Goal: Information Seeking & Learning: Get advice/opinions

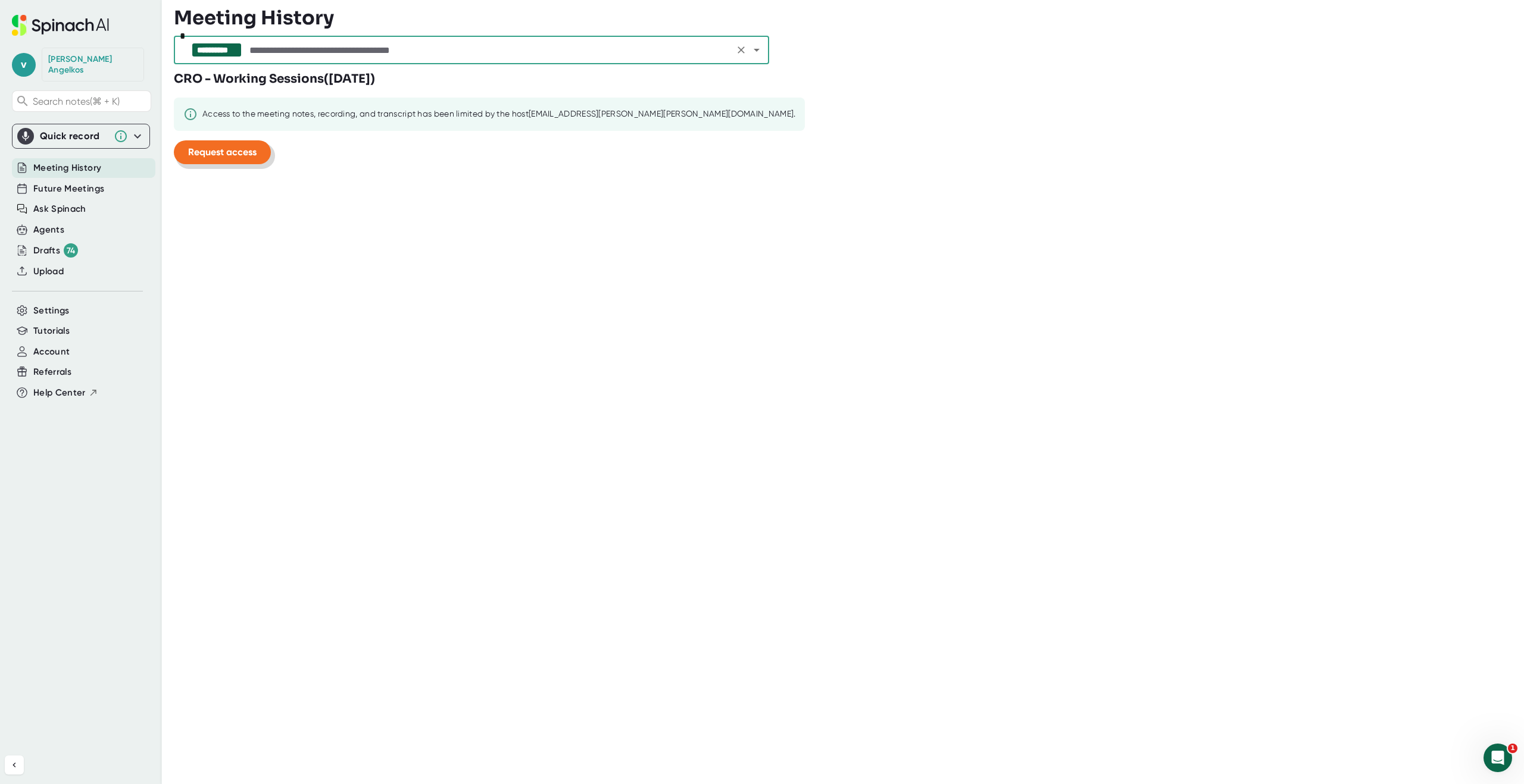
click at [239, 154] on span "Request access" at bounding box center [222, 151] width 69 height 11
click at [307, 49] on input "text" at bounding box center [489, 49] width 484 height 16
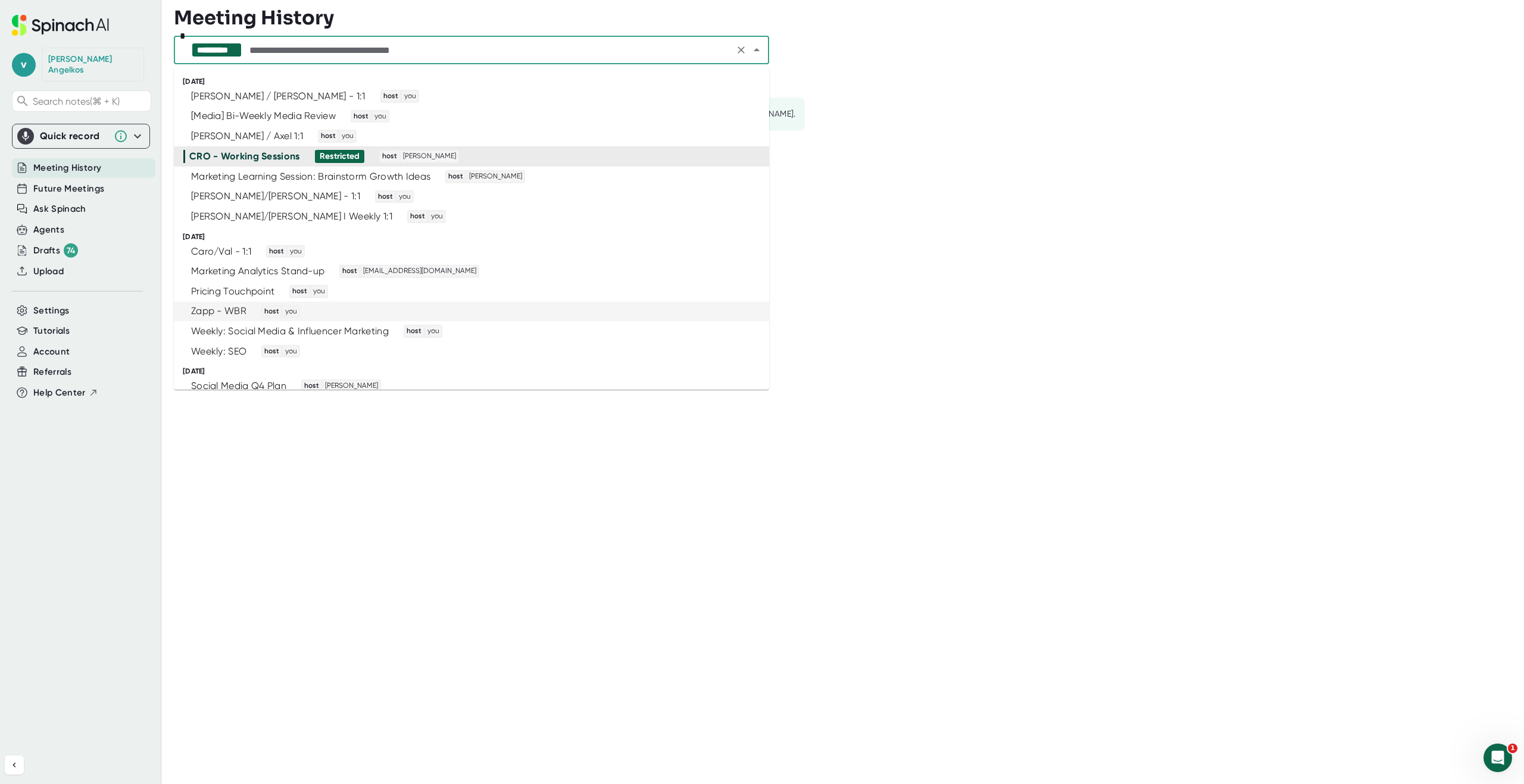
click at [249, 308] on div "Zapp - WBR host you" at bounding box center [466, 312] width 566 height 13
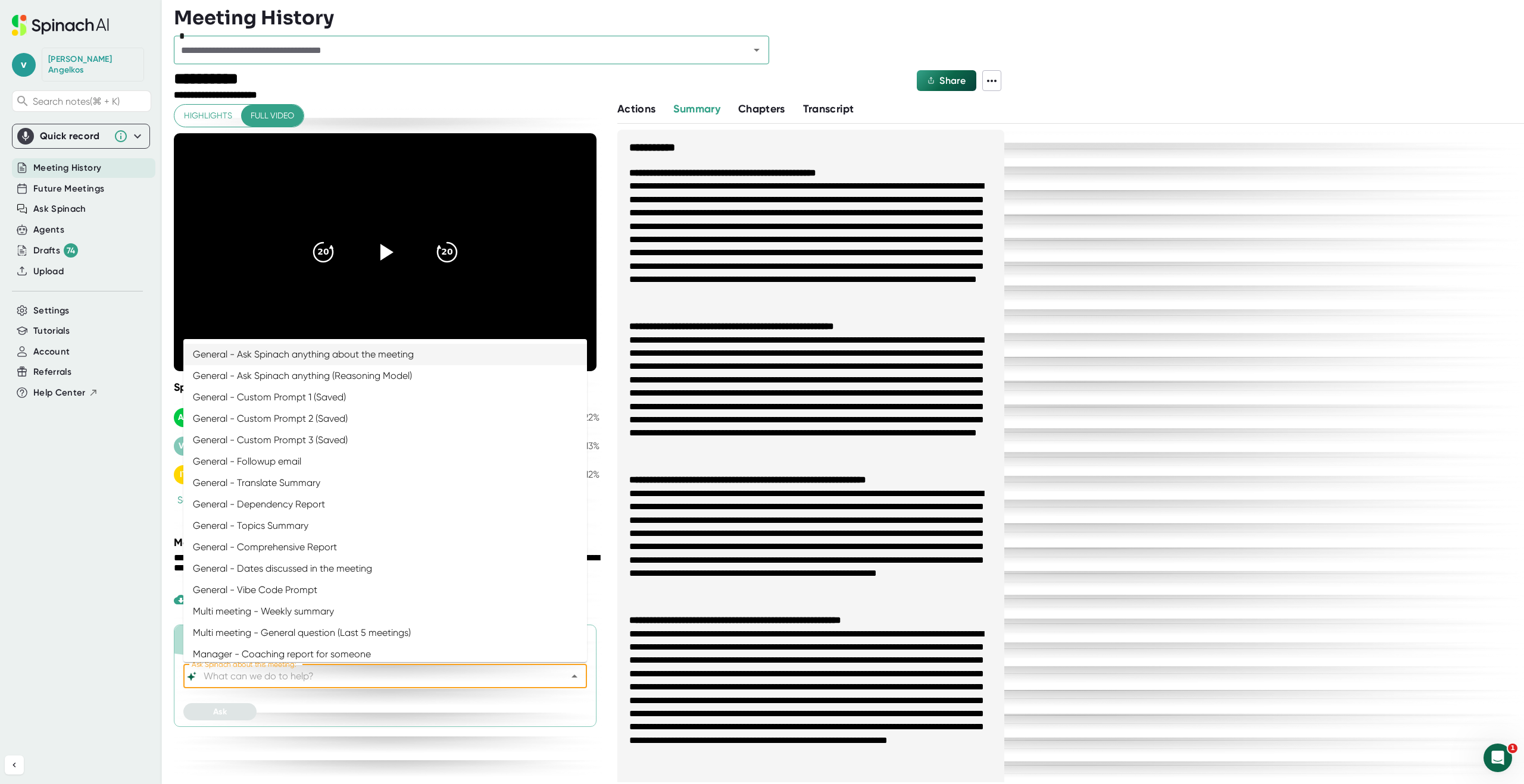
click at [269, 674] on input "Ask Spinach about this meeting:" at bounding box center [375, 676] width 347 height 16
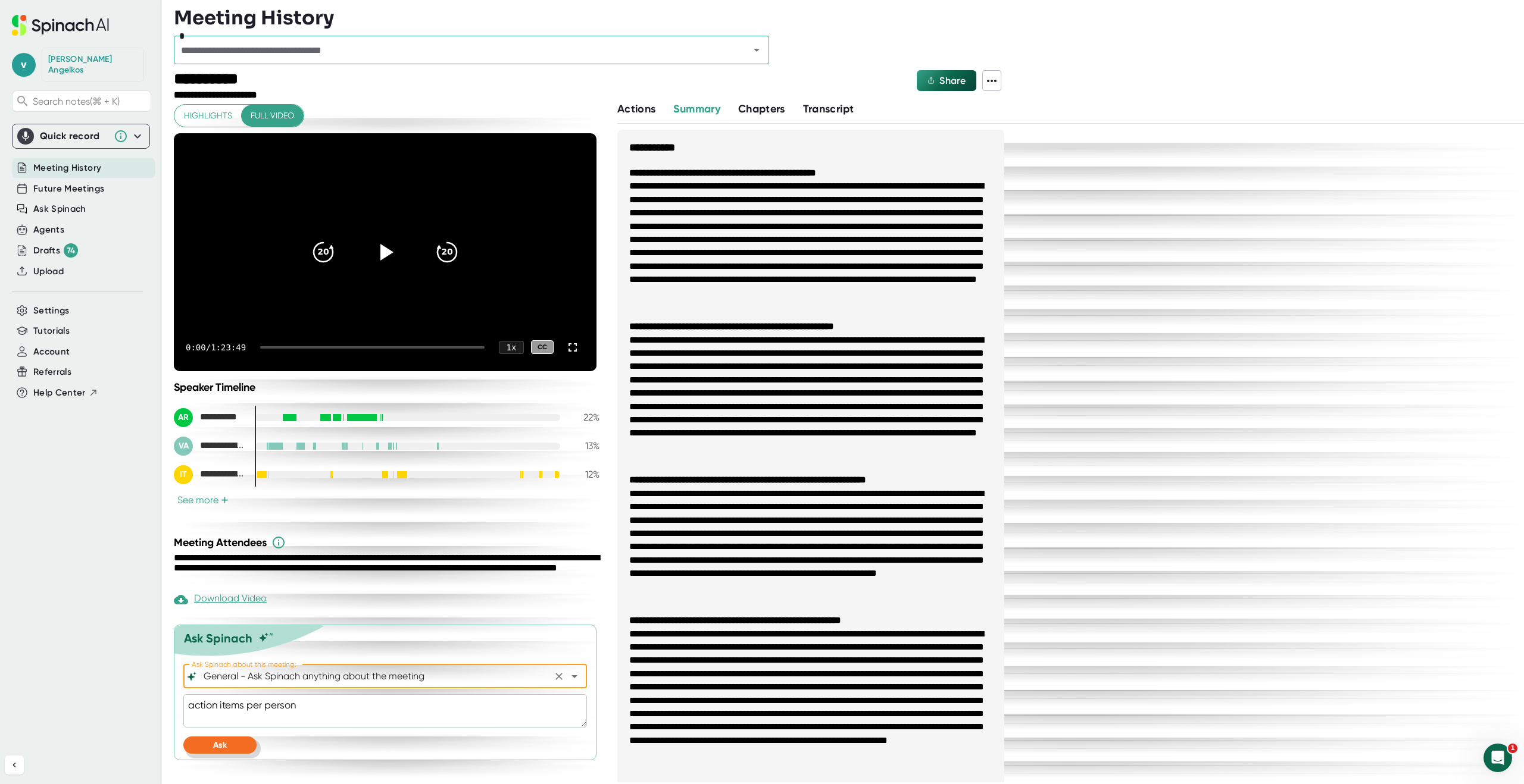
type input "General - Ask Spinach anything about the meeting"
click at [232, 743] on button "Ask" at bounding box center [220, 745] width 73 height 17
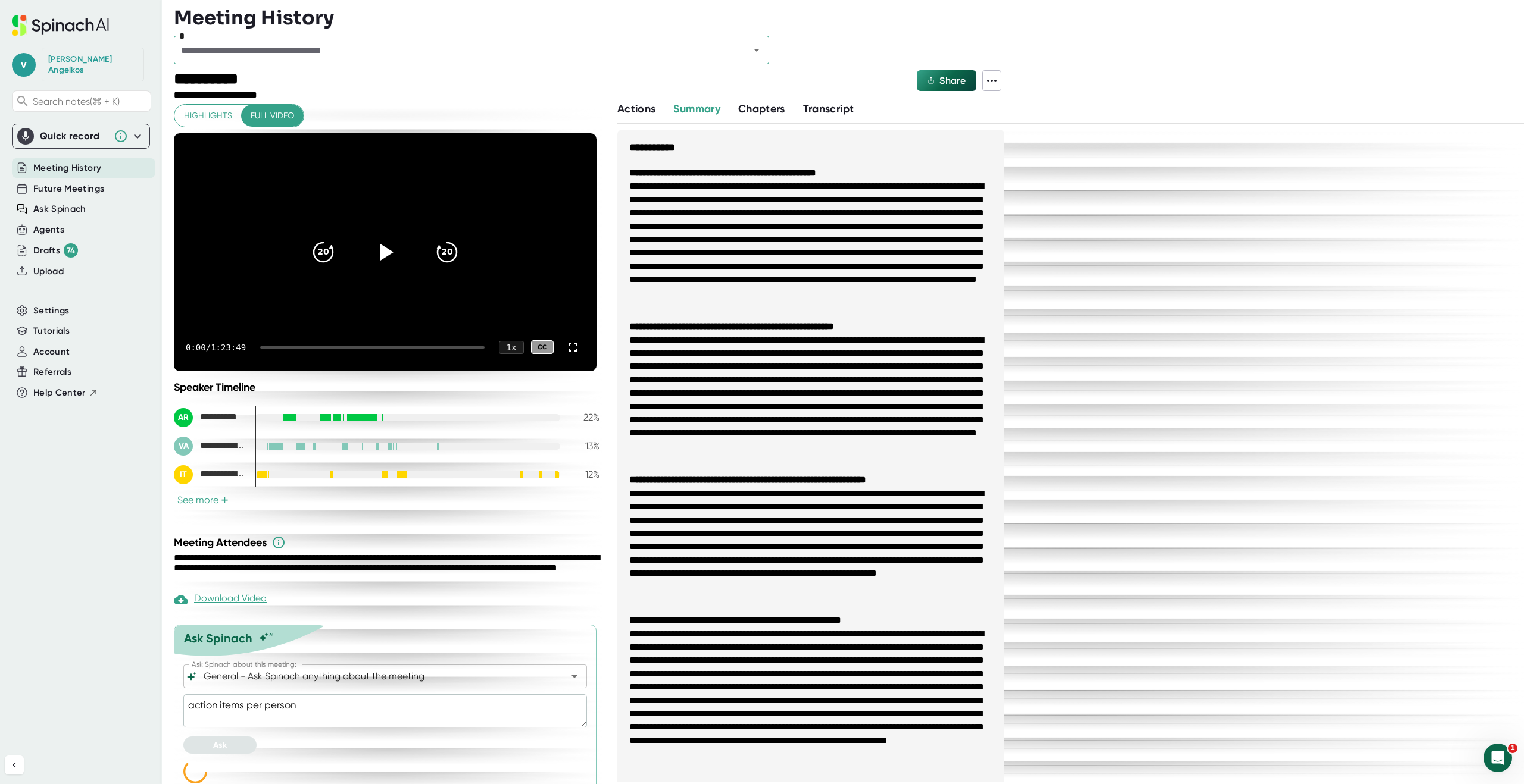
scroll to position [12, 0]
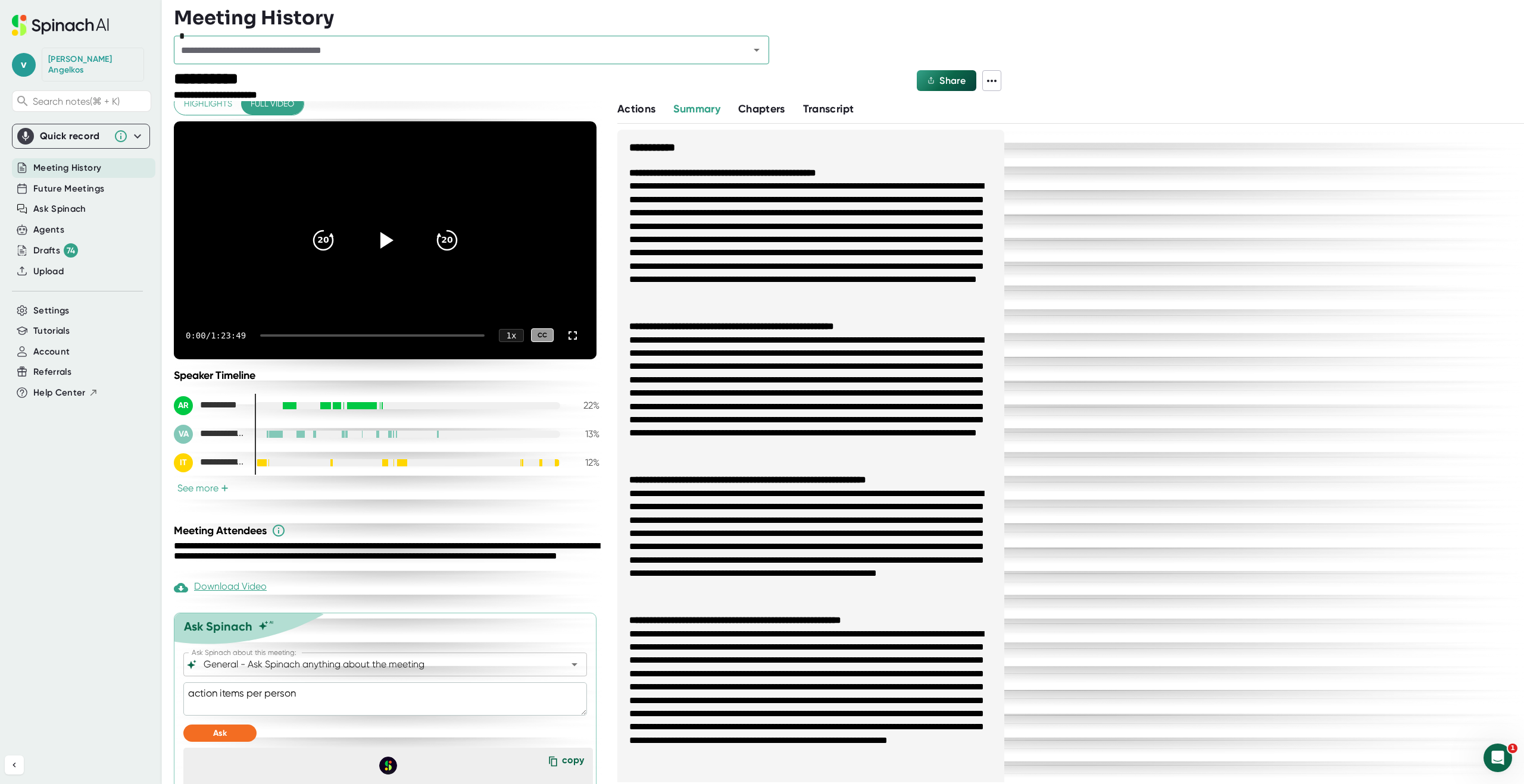
type textarea "x"
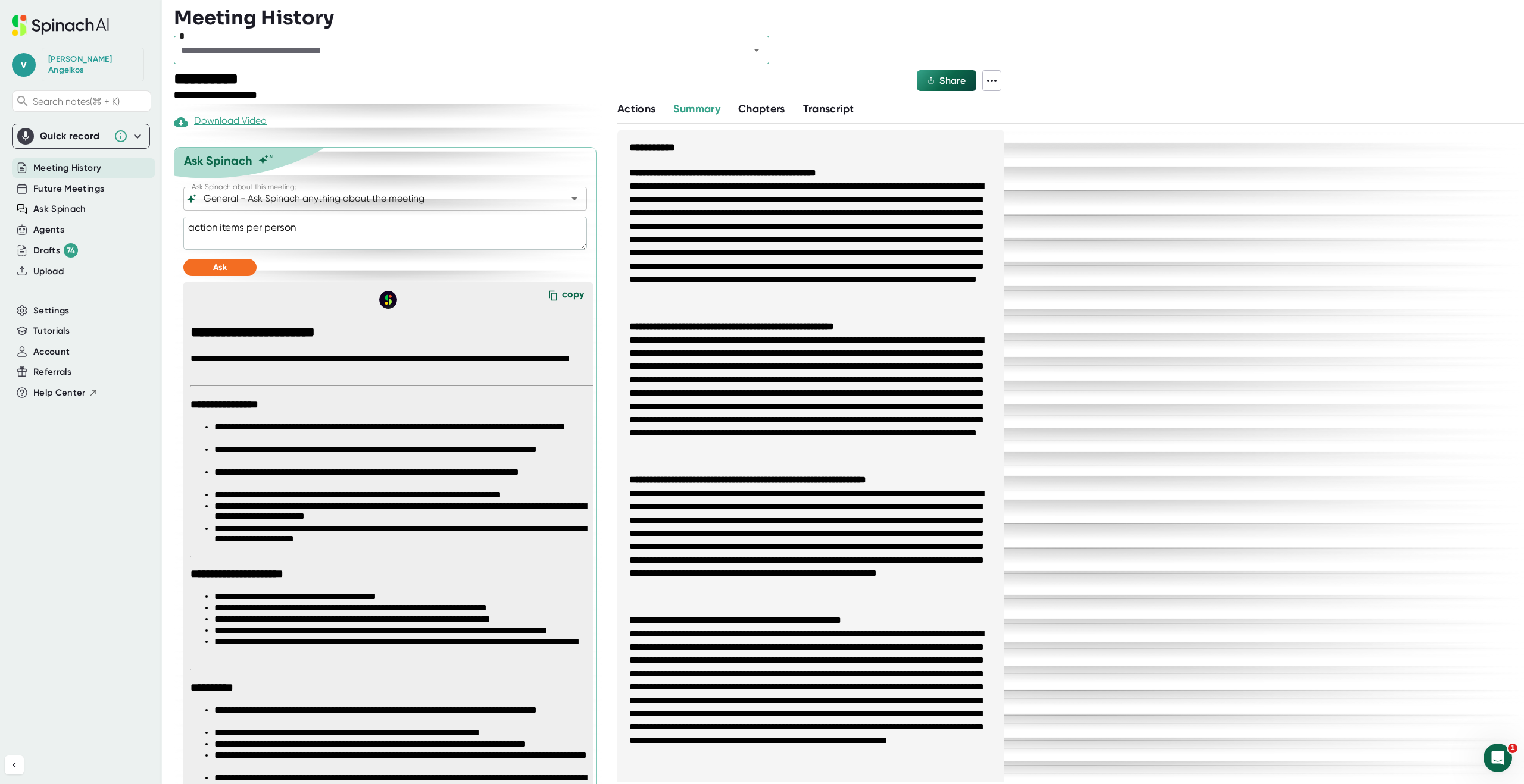
scroll to position [480, 0]
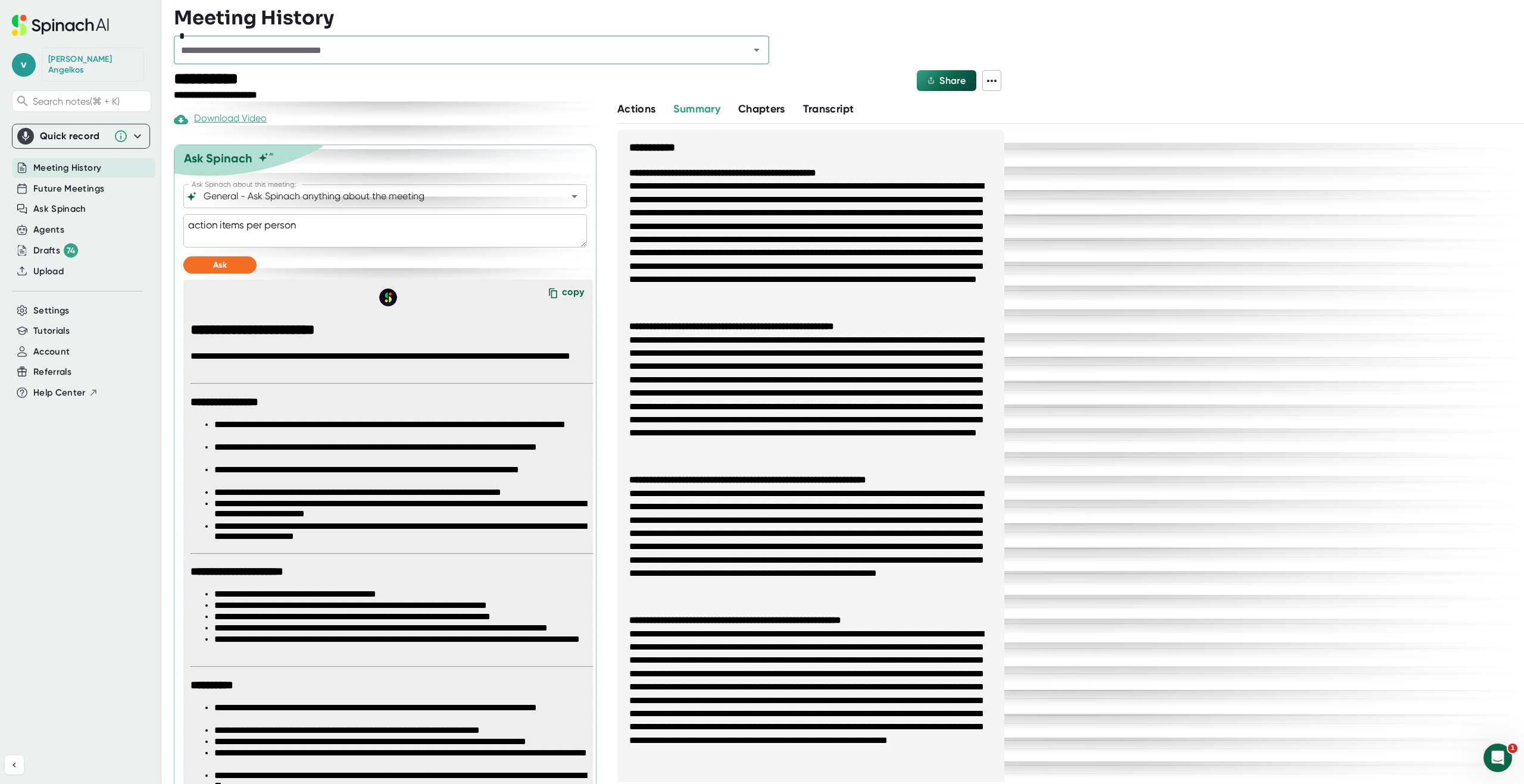
click at [276, 458] on li "**********" at bounding box center [404, 454] width 380 height 22
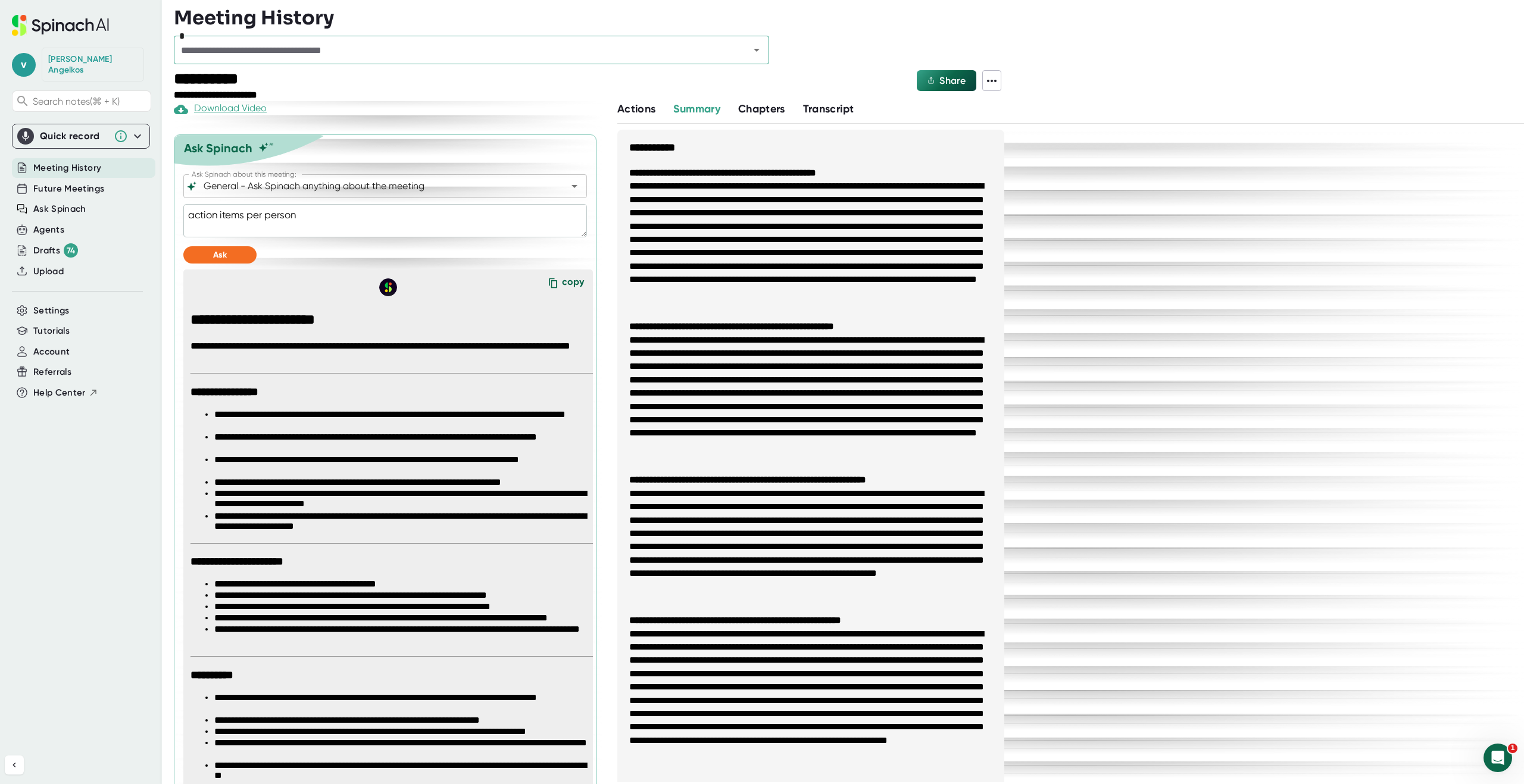
click at [289, 220] on textarea "action items per person" at bounding box center [385, 220] width 404 height 34
click at [327, 219] on textarea "action items per person" at bounding box center [385, 220] width 404 height 34
type textarea "action items per person"
type textarea "x"
type textarea "action items per person i"
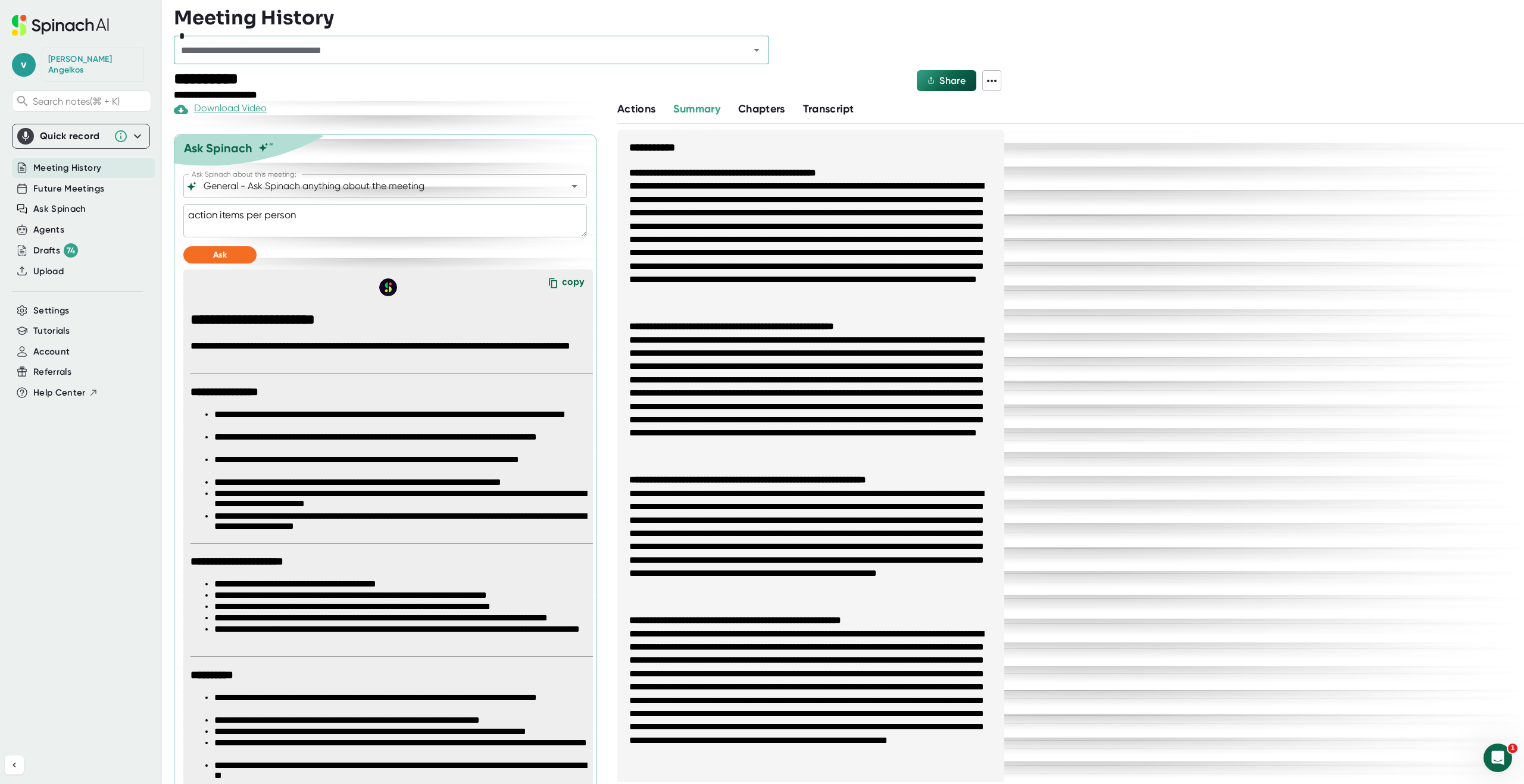
type textarea "x"
type textarea "action items per person in"
type textarea "x"
type textarea "action items per person in"
type textarea "x"
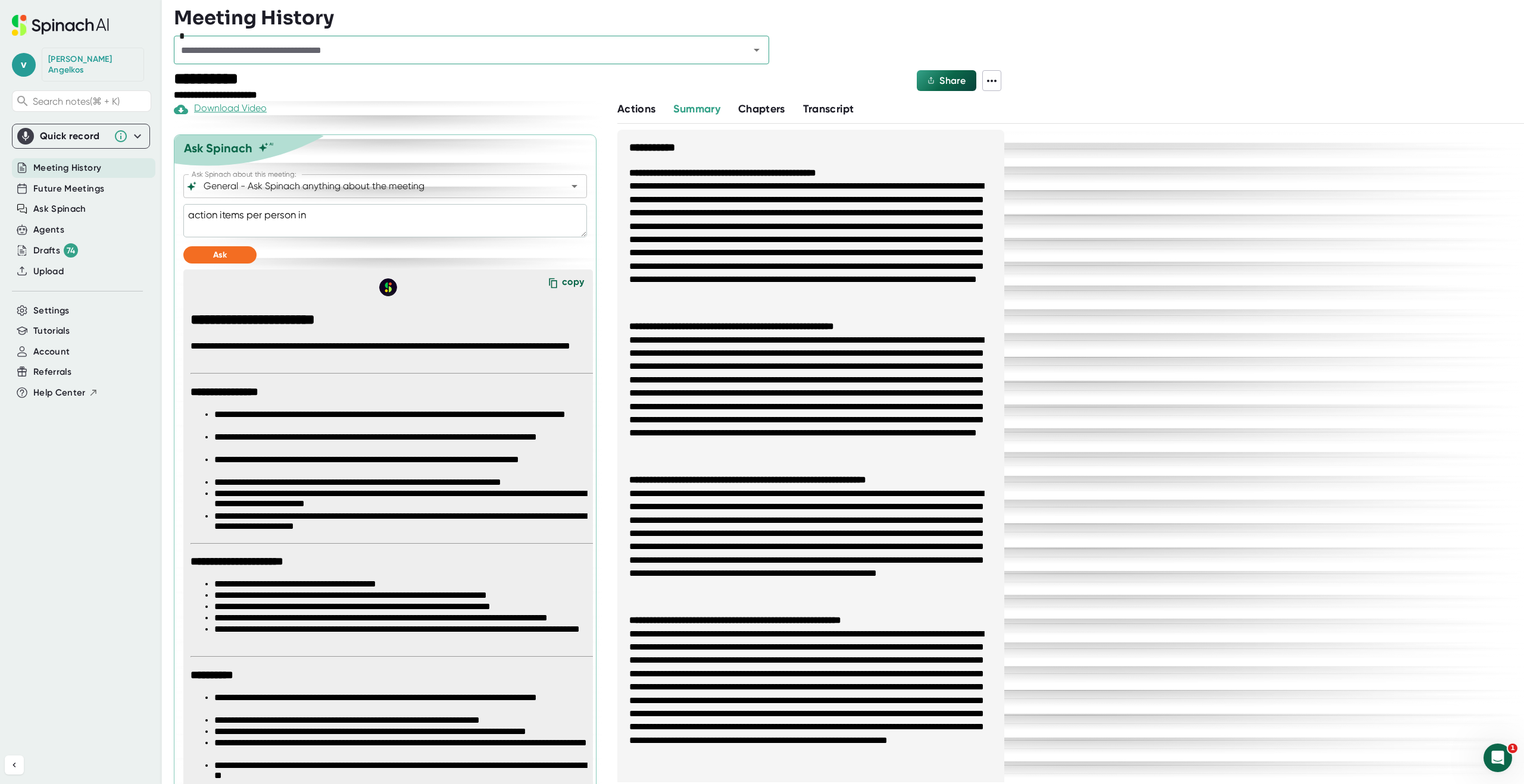
type textarea "action items per person in e"
type textarea "x"
type textarea "action items per person in en"
type textarea "x"
type textarea "action items per person in enl"
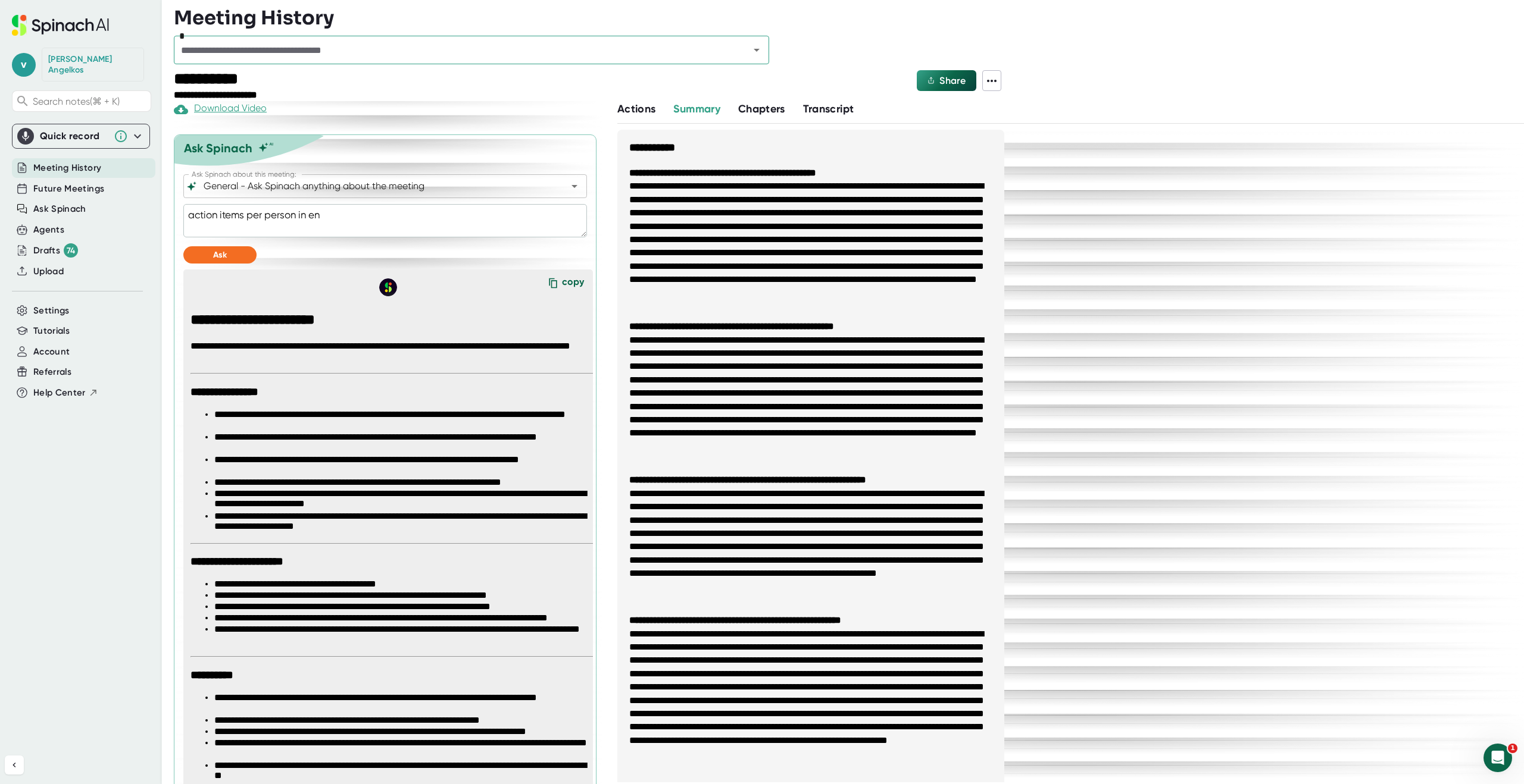
type textarea "x"
type textarea "action items per person in en"
type textarea "x"
type textarea "action items per person in eng"
type textarea "x"
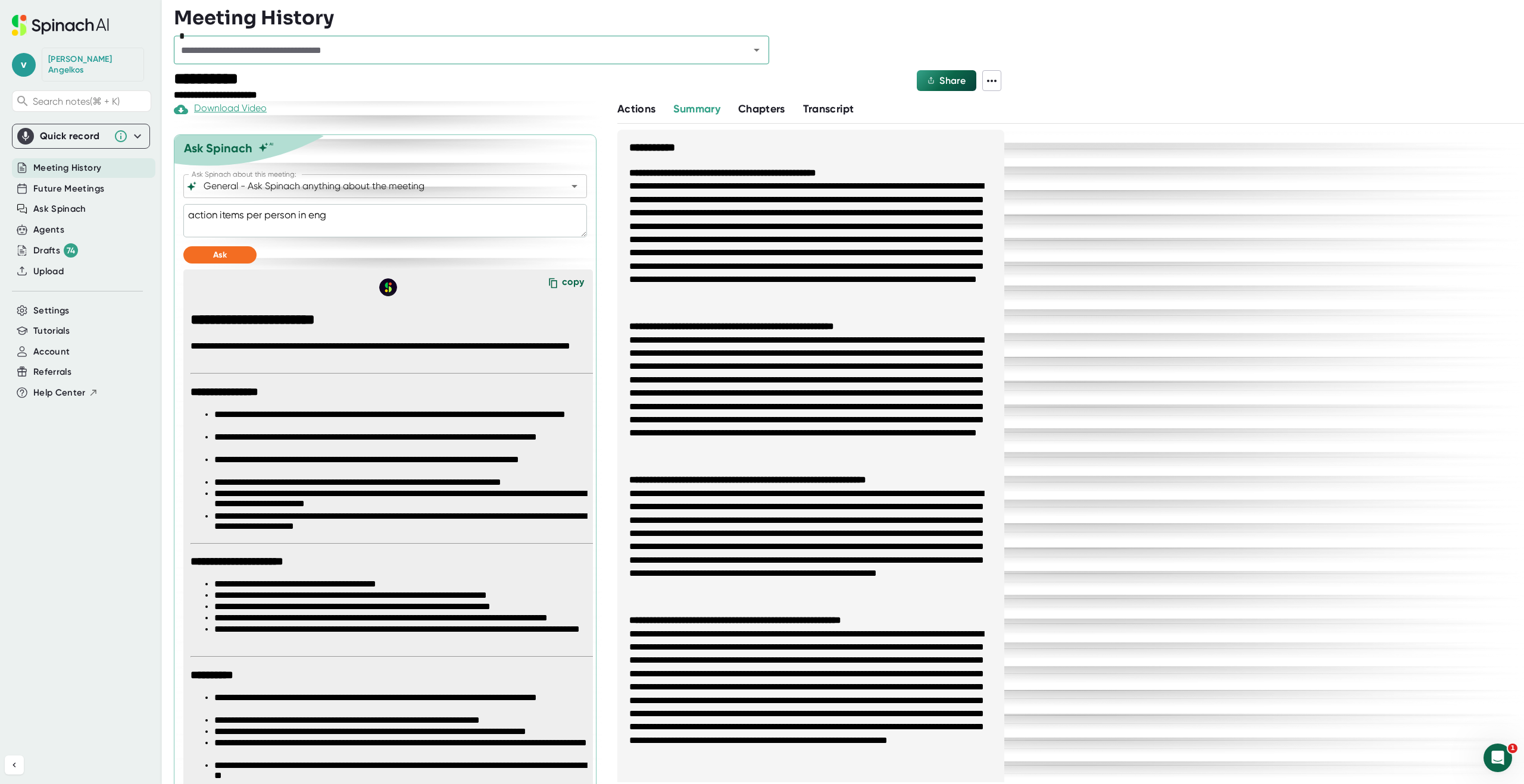
type textarea "action items per person in engl"
type textarea "x"
type textarea "action items per person in [GEOGRAPHIC_DATA]"
type textarea "x"
type textarea "action items per person in [GEOGRAPHIC_DATA]"
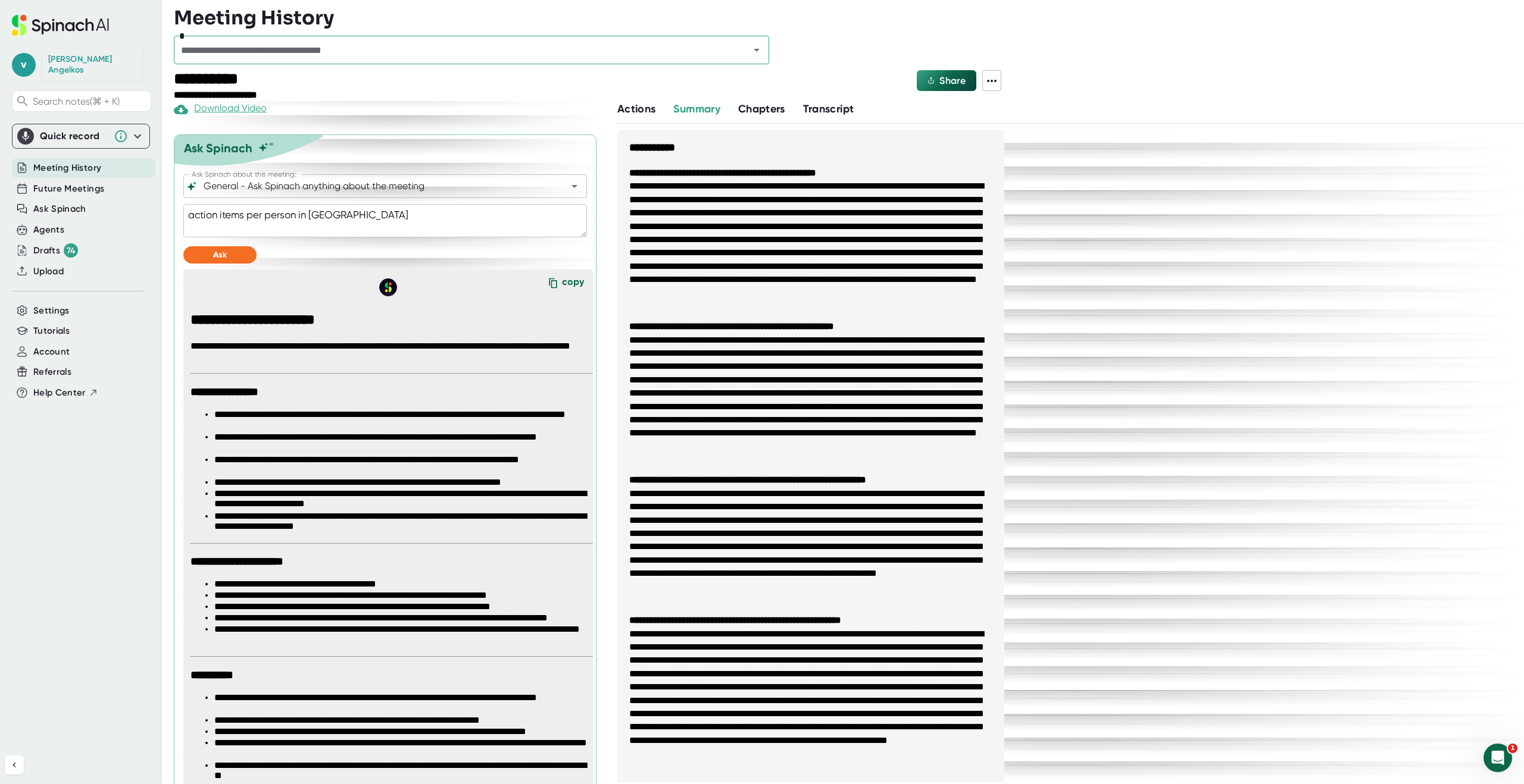
type textarea "x"
type textarea "action items per person in english"
type textarea "x"
type textarea "action items per person in english"
click at [228, 257] on button "Ask" at bounding box center [220, 255] width 73 height 17
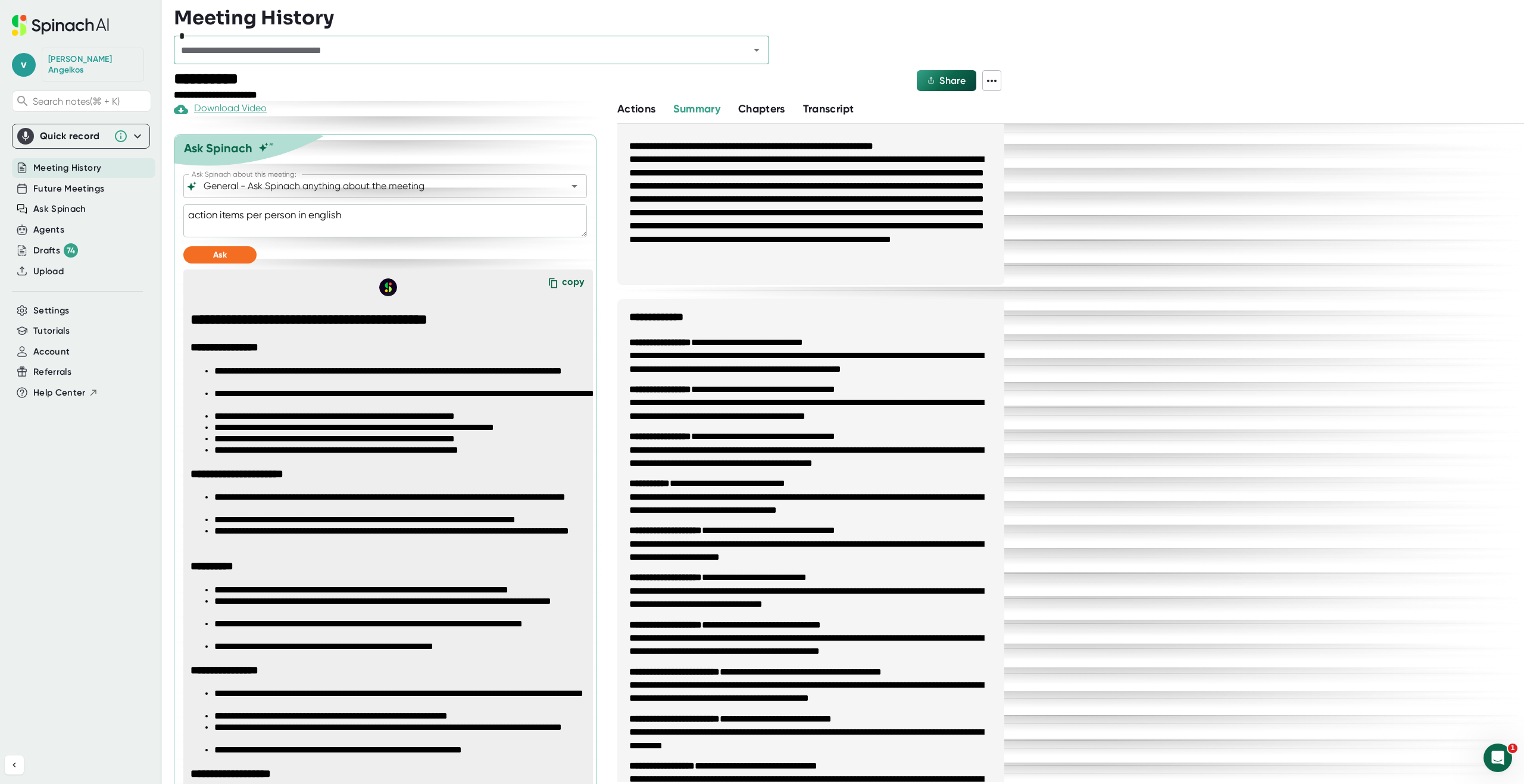
scroll to position [516, 0]
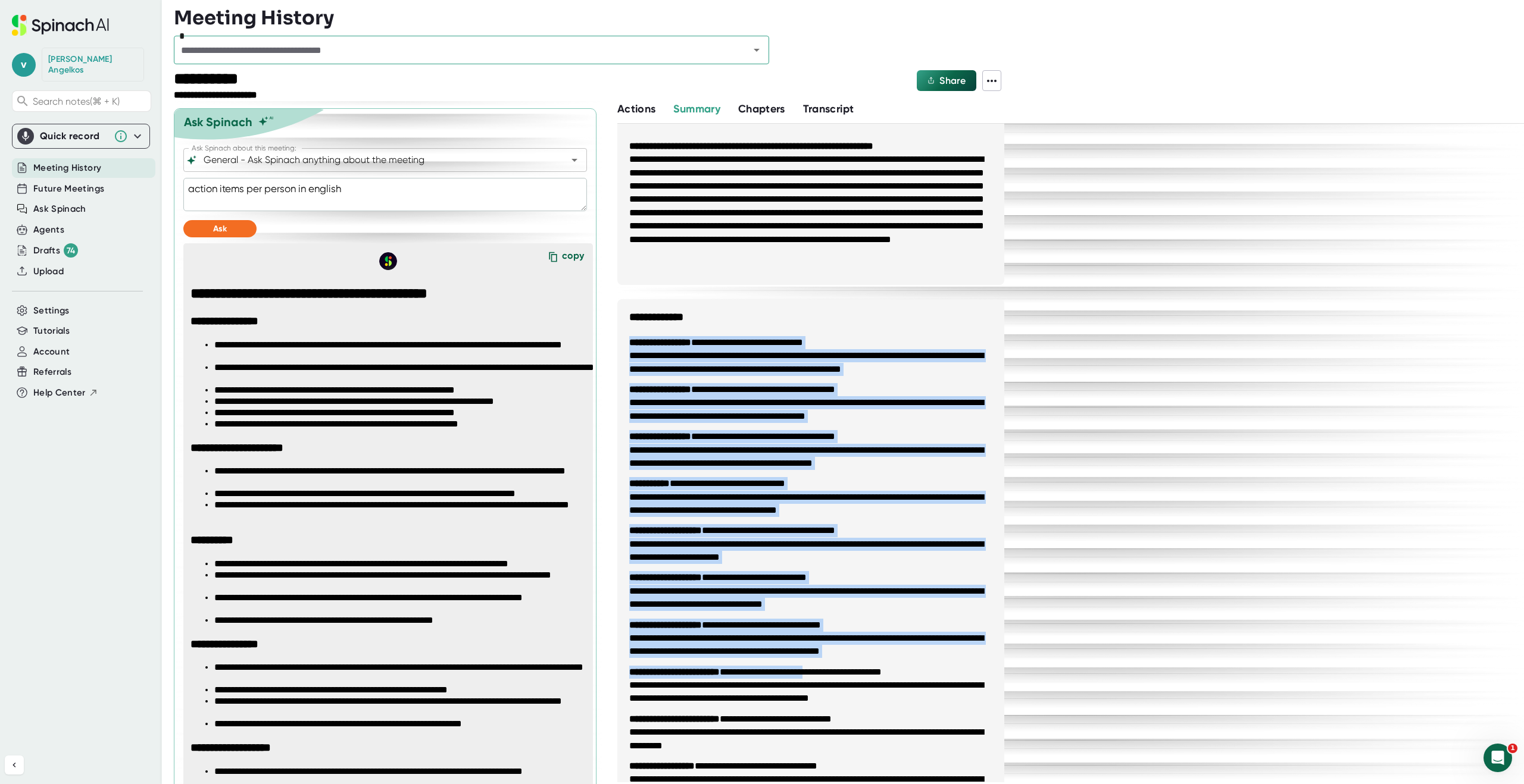
drag, startPoint x: 631, startPoint y: 343, endPoint x: 854, endPoint y: 675, distance: 399.9
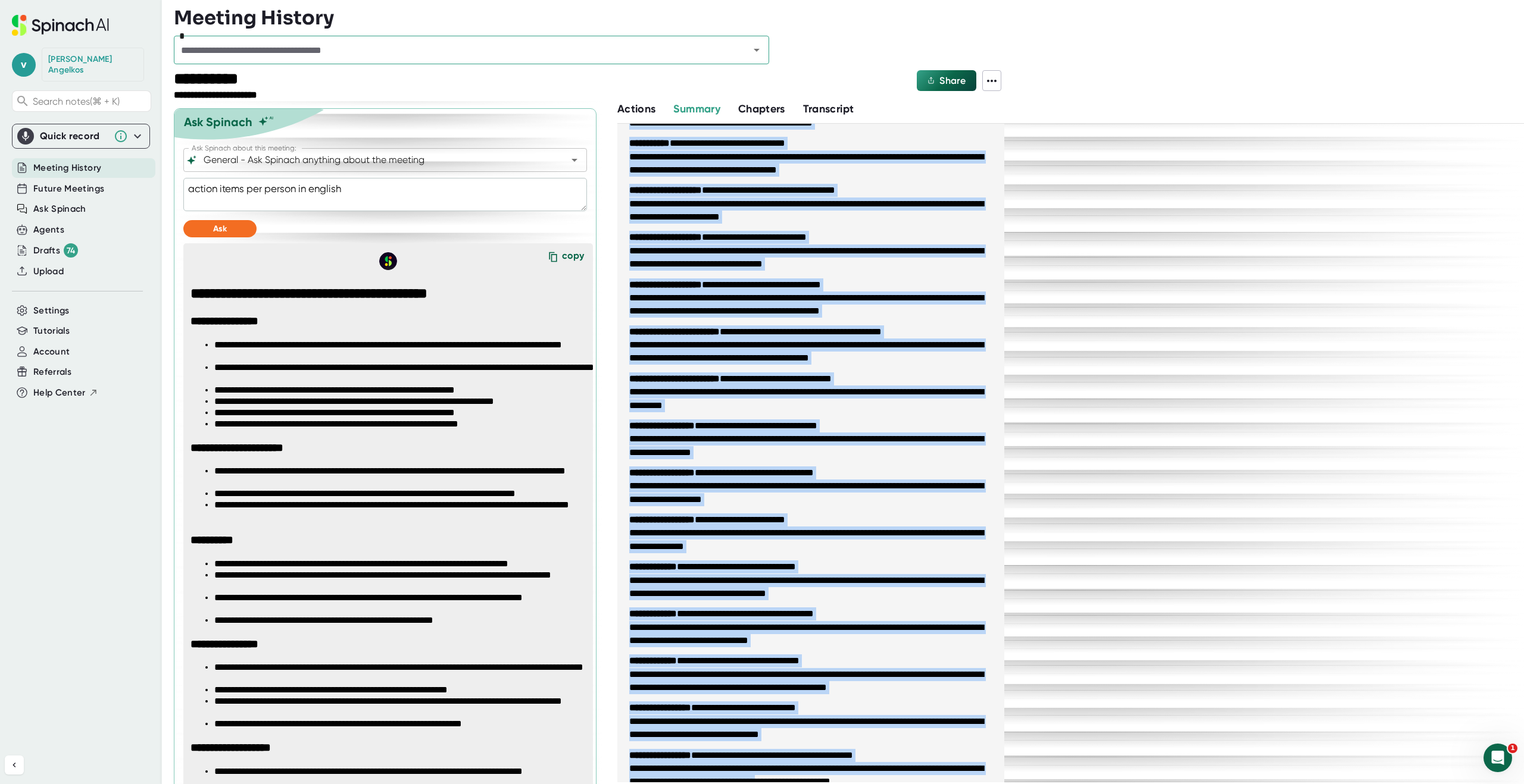
scroll to position [1332, 0]
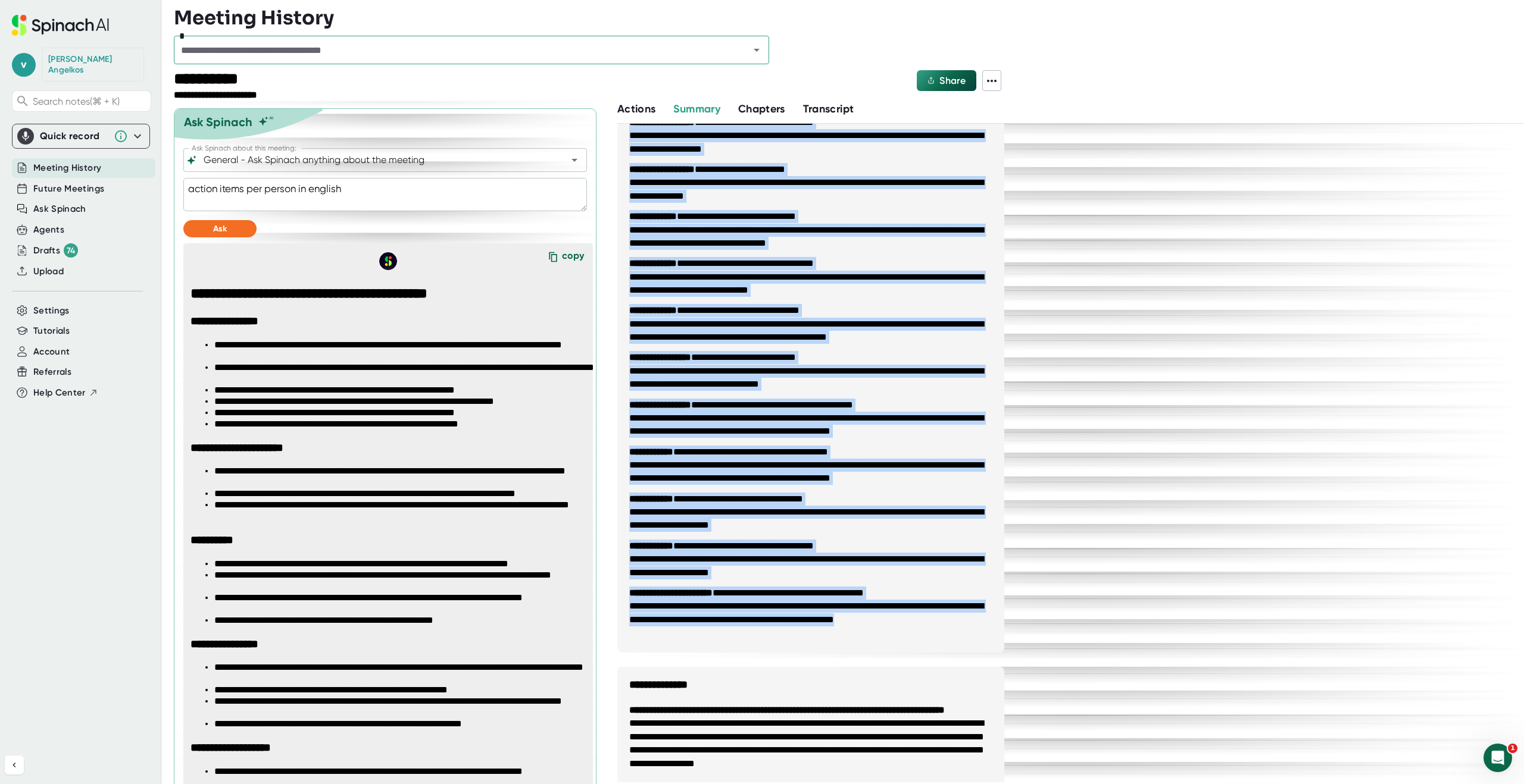
copy ul "**********"
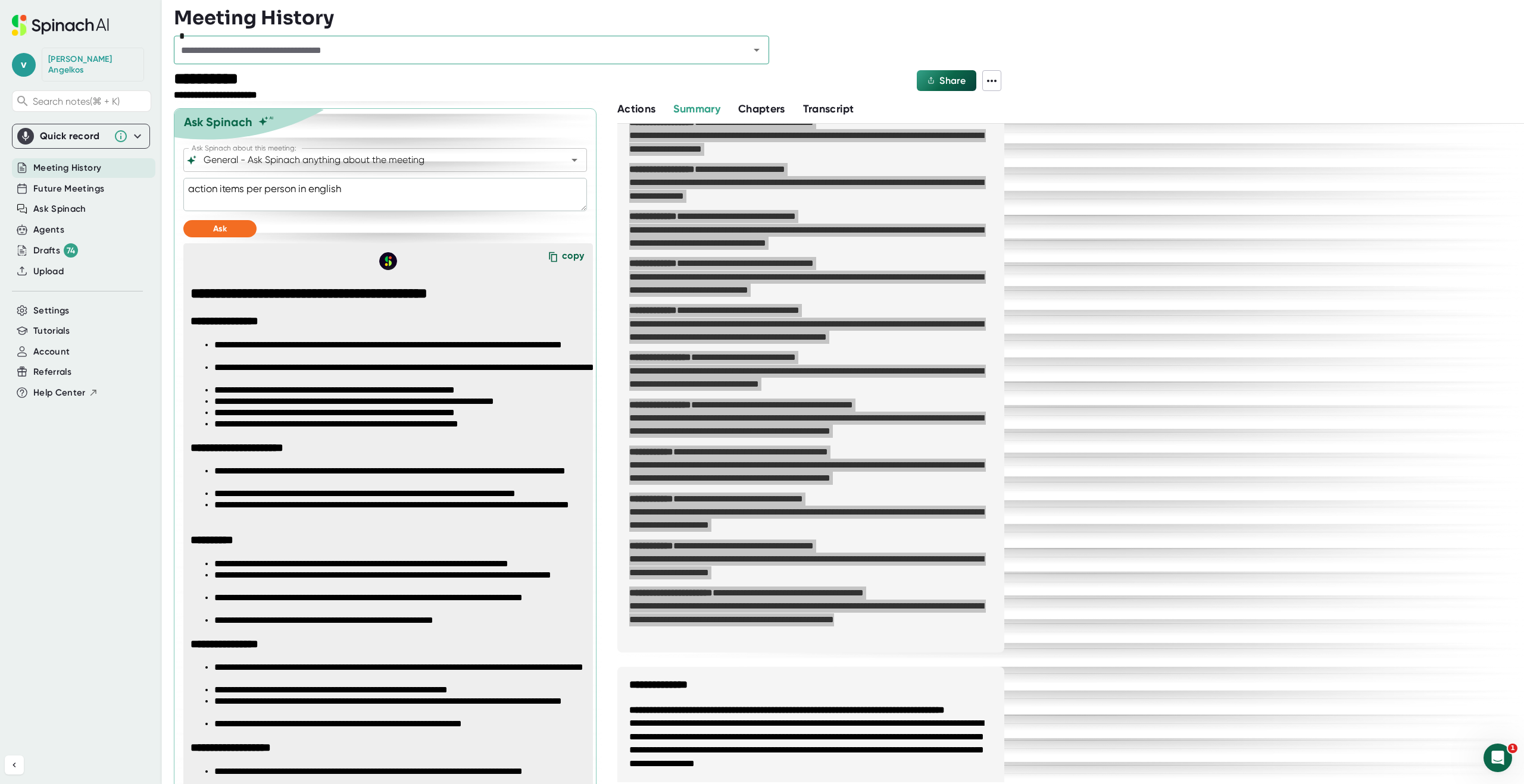
type textarea "x"
